Goal: Information Seeking & Learning: Learn about a topic

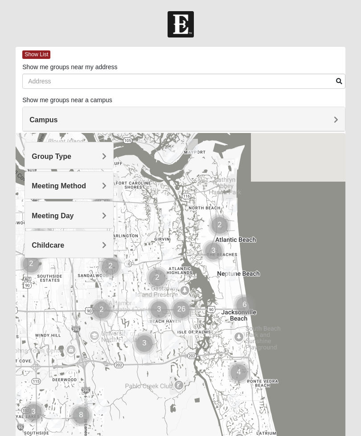
click at [82, 220] on div "Meeting Day" at bounding box center [69, 215] width 88 height 26
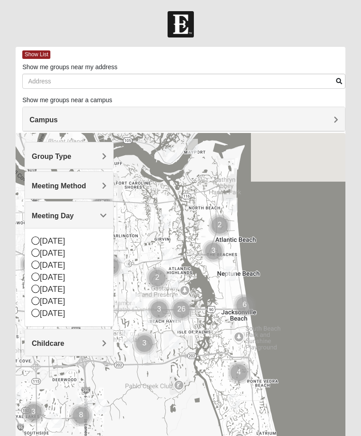
click at [60, 269] on div "[DATE]" at bounding box center [69, 265] width 75 height 12
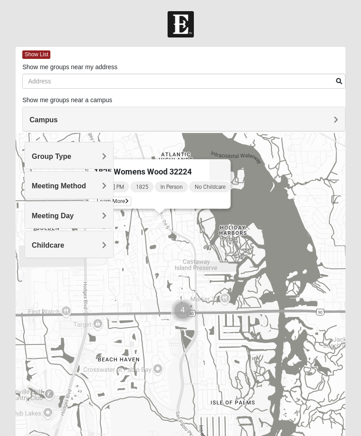
click at [210, 272] on div "1825 Womens Wood 32224 [DATE] PM 1825 In Person No Childcare Learn More" at bounding box center [181, 311] width 330 height 357
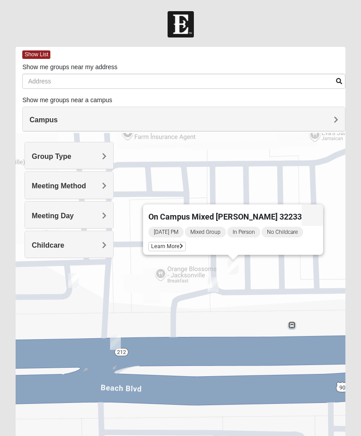
click at [183, 244] on span "Learn More" at bounding box center [167, 246] width 37 height 9
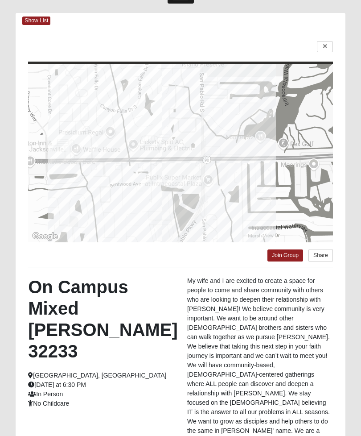
scroll to position [34, 0]
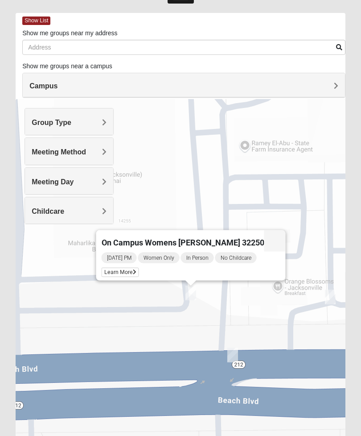
click at [120, 274] on span "Learn More" at bounding box center [120, 272] width 37 height 9
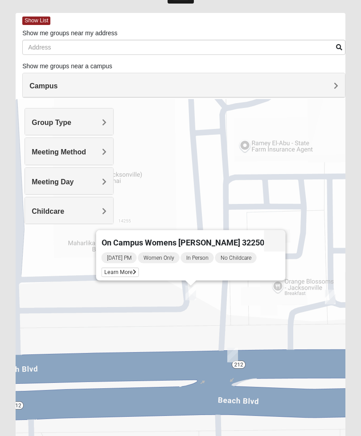
click at [211, 186] on div "On Campus Womens [PERSON_NAME] 32250 [DATE] PM Women Only In Person No Childcar…" at bounding box center [181, 277] width 330 height 357
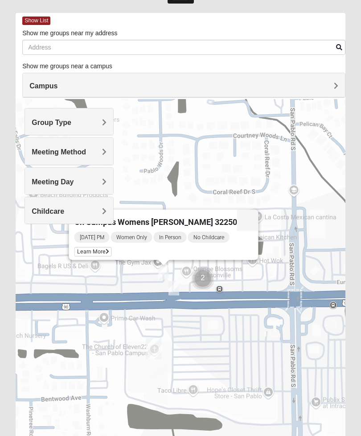
click at [176, 328] on div "On Campus Womens [PERSON_NAME] 32250 [DATE] PM Women Only In Person No Childcar…" at bounding box center [181, 277] width 330 height 357
click at [139, 272] on div "On Campus Womens [PERSON_NAME] 32250 [DATE] PM Women Only In Person No Childcar…" at bounding box center [181, 277] width 330 height 357
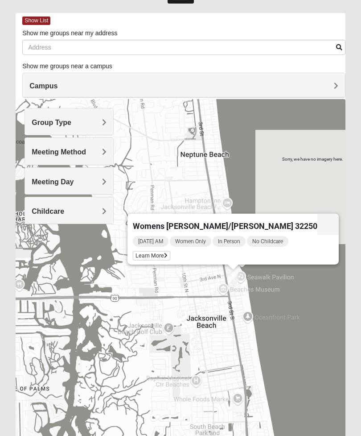
click at [170, 254] on span "Learn More" at bounding box center [151, 255] width 37 height 9
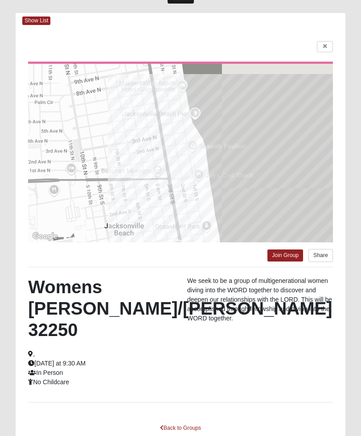
click at [166, 424] on link "Back to Groups" at bounding box center [180, 428] width 53 height 14
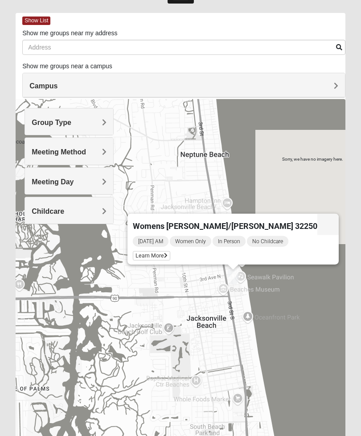
click at [178, 170] on div "Womens [PERSON_NAME]/[PERSON_NAME] 32250 [DATE] AM Women Only In Person No Chil…" at bounding box center [181, 277] width 330 height 357
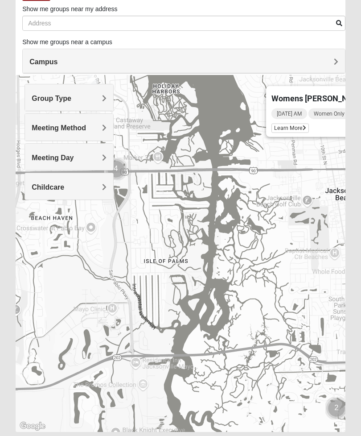
scroll to position [58, 0]
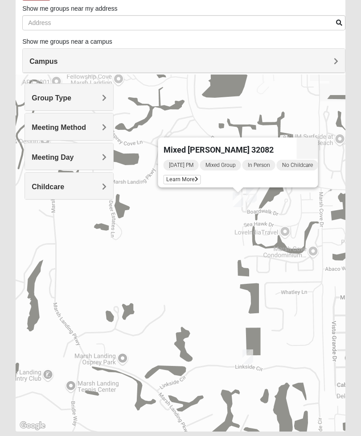
click at [178, 172] on div "[DATE] PM Mixed Group In Person No Childcare Learn More" at bounding box center [241, 173] width 155 height 29
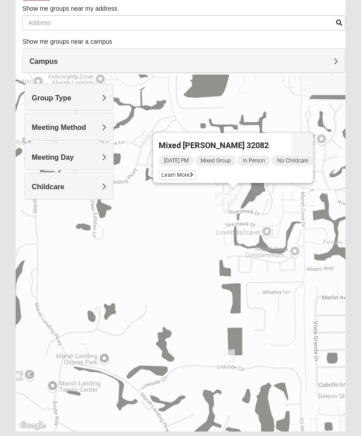
click at [170, 173] on span "Learn More" at bounding box center [177, 174] width 37 height 9
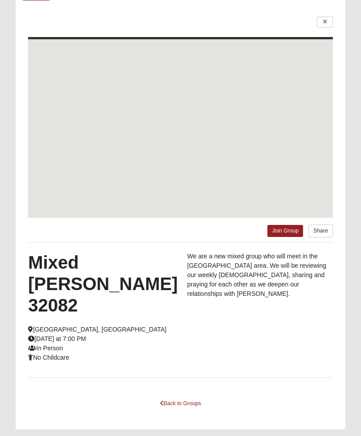
scroll to position [33, 0]
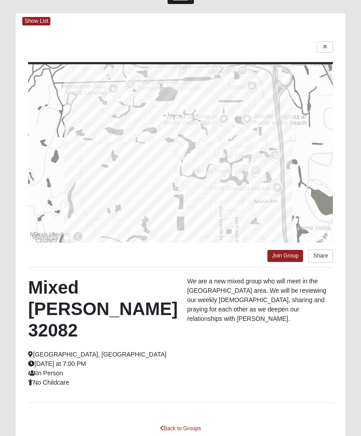
click at [162, 426] on icon at bounding box center [162, 428] width 4 height 5
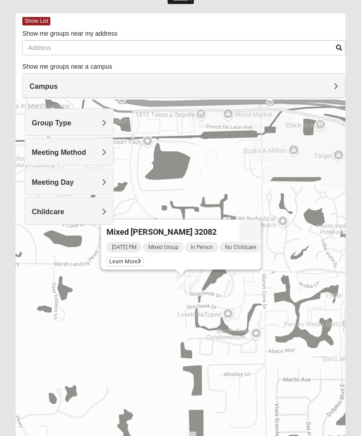
click at [118, 263] on span "Learn More" at bounding box center [125, 261] width 37 height 9
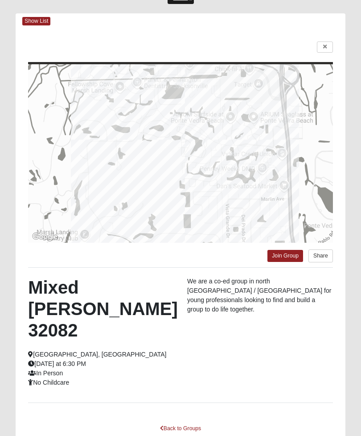
click at [166, 422] on link "Back to Groups" at bounding box center [180, 429] width 53 height 14
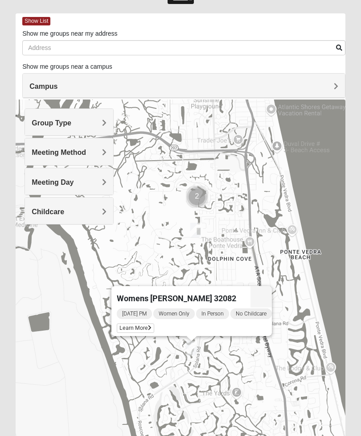
click at [134, 325] on span "Learn More" at bounding box center [135, 328] width 37 height 9
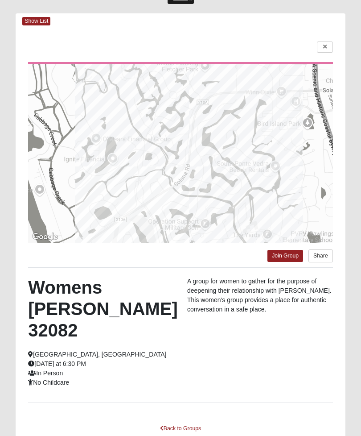
click at [173, 422] on link "Back to Groups" at bounding box center [180, 429] width 53 height 14
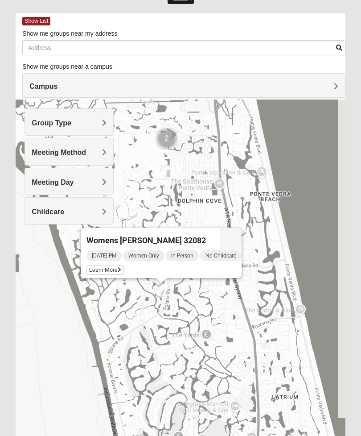
click at [239, 313] on div "Womens [PERSON_NAME] 32082 [DATE] PM Women Only In Person No Childcare Learn Mo…" at bounding box center [181, 278] width 330 height 357
click at [219, 338] on div "Womens [PERSON_NAME] 32082 [DATE] PM Women Only In Person No Childcare Learn Mo…" at bounding box center [181, 278] width 330 height 357
click at [143, 319] on div "Womens [PERSON_NAME] 32082 [DATE] PM Women Only In Person No Childcare Learn Mo…" at bounding box center [181, 278] width 330 height 357
click at [223, 306] on div "Womens [PERSON_NAME] 32082 [DATE] PM Women Only In Person No Childcare Learn Mo…" at bounding box center [181, 278] width 330 height 357
click at [228, 233] on button "Close" at bounding box center [230, 238] width 21 height 21
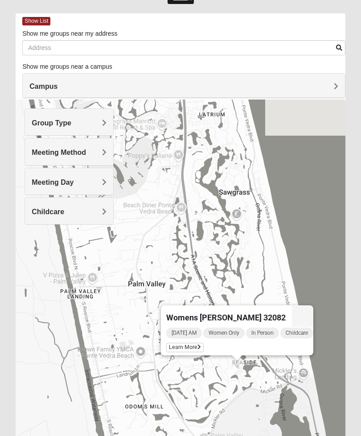
click at [197, 387] on div "Womens [PERSON_NAME] 32082 [DATE] AM Women Only In Person Childcare Learn More" at bounding box center [181, 278] width 330 height 357
click at [306, 309] on button "Close" at bounding box center [302, 315] width 21 height 21
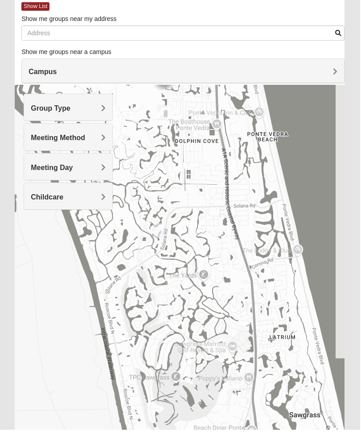
scroll to position [58, 0]
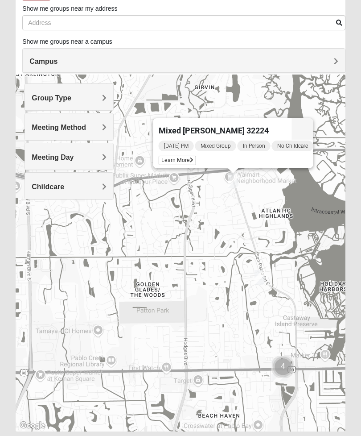
click at [175, 159] on span "Learn More" at bounding box center [177, 160] width 37 height 9
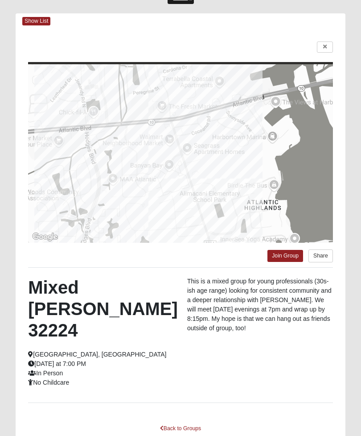
click at [179, 422] on link "Back to Groups" at bounding box center [180, 429] width 53 height 14
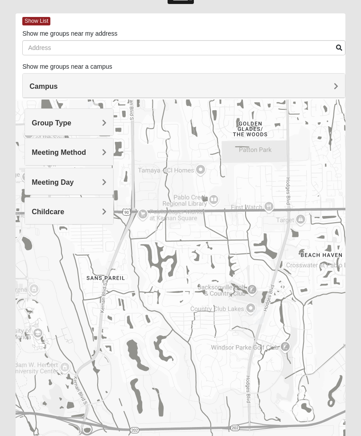
click at [266, 323] on img "1825 Womens Hirneisen 32224" at bounding box center [259, 317] width 18 height 22
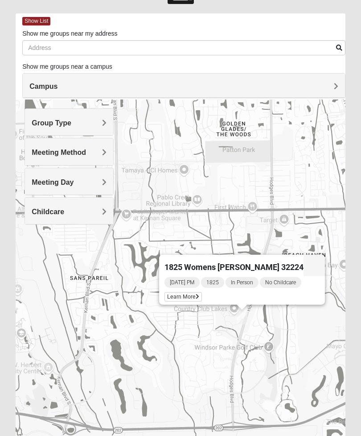
click at [314, 260] on button "Close" at bounding box center [314, 265] width 21 height 21
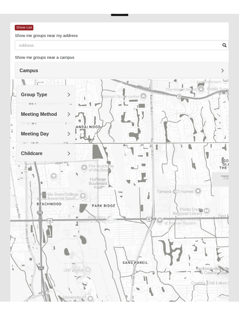
scroll to position [179, 0]
